Goal: Transaction & Acquisition: Purchase product/service

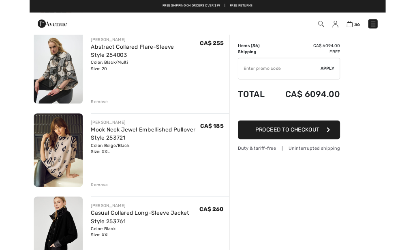
scroll to position [1207, 0]
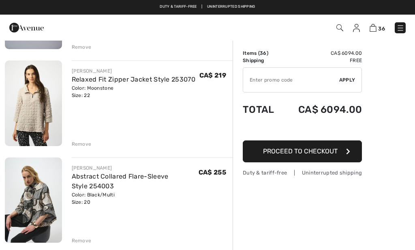
click at [75, 140] on div "Remove" at bounding box center [82, 143] width 20 height 7
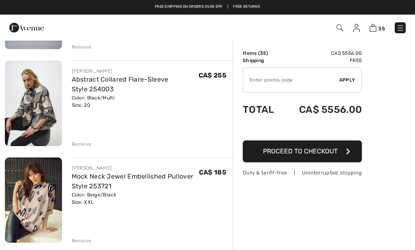
click at [75, 142] on div "Remove" at bounding box center [82, 143] width 20 height 7
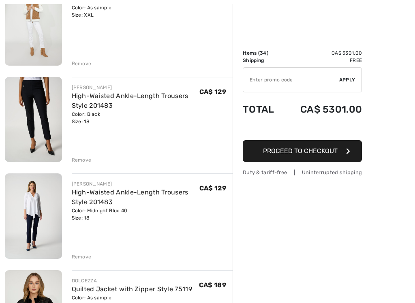
scroll to position [2740, 0]
click at [35, 128] on img at bounding box center [33, 120] width 57 height 86
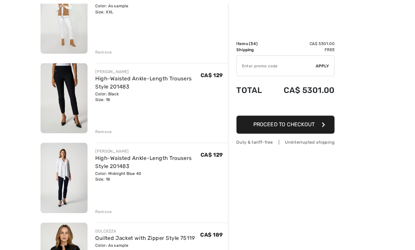
scroll to position [2771, 0]
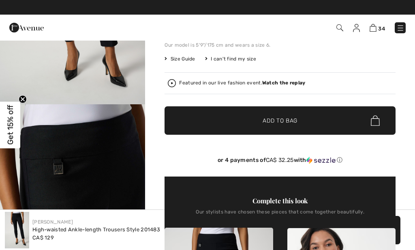
scroll to position [150, 0]
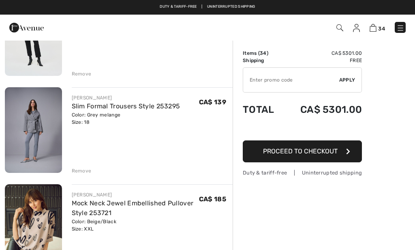
scroll to position [1062, 0]
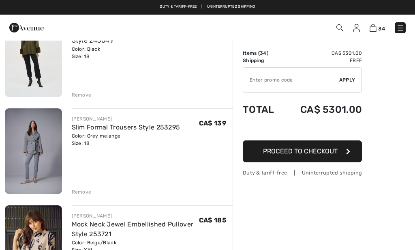
click at [37, 167] on img at bounding box center [33, 151] width 57 height 86
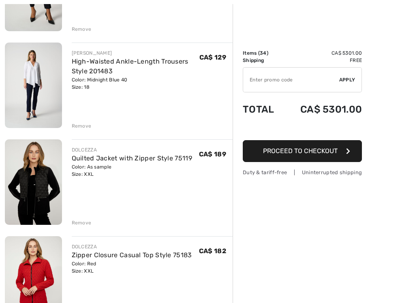
scroll to position [2874, 0]
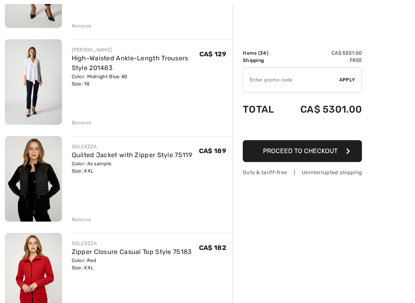
click at [49, 187] on img at bounding box center [33, 179] width 57 height 86
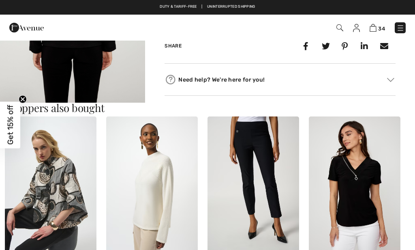
scroll to position [650, 0]
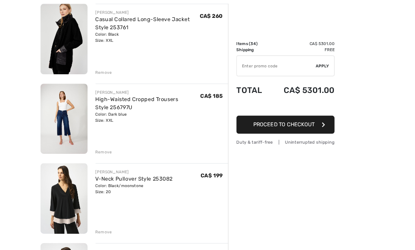
scroll to position [1333, 0]
